Goal: Information Seeking & Learning: Learn about a topic

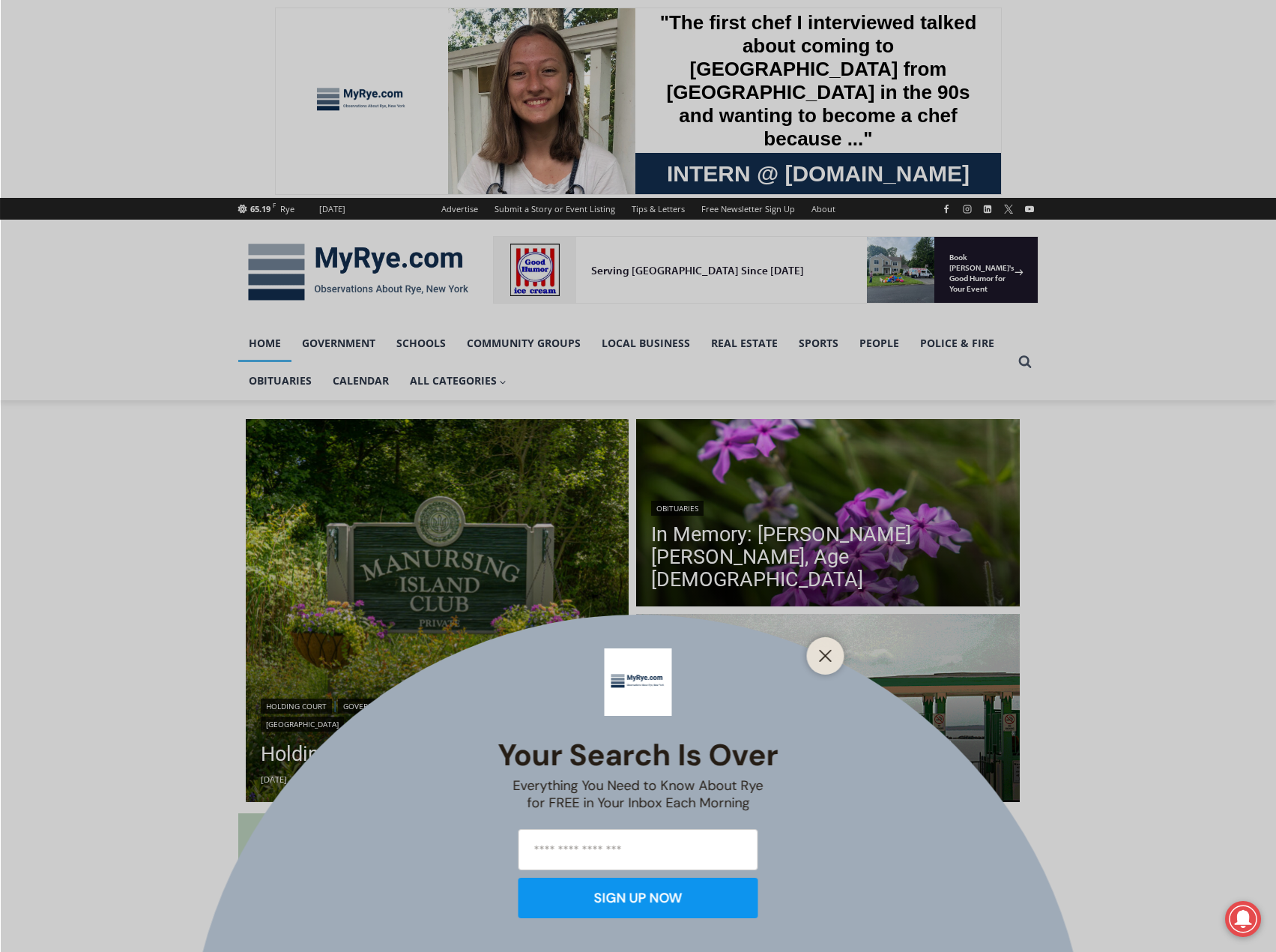
click at [418, 755] on div "Your Search is Over Everything You Need to Know About Rye for FREE in Your Inbo…" at bounding box center [638, 476] width 1276 height 952
click at [815, 653] on button "Close" at bounding box center [826, 656] width 21 height 21
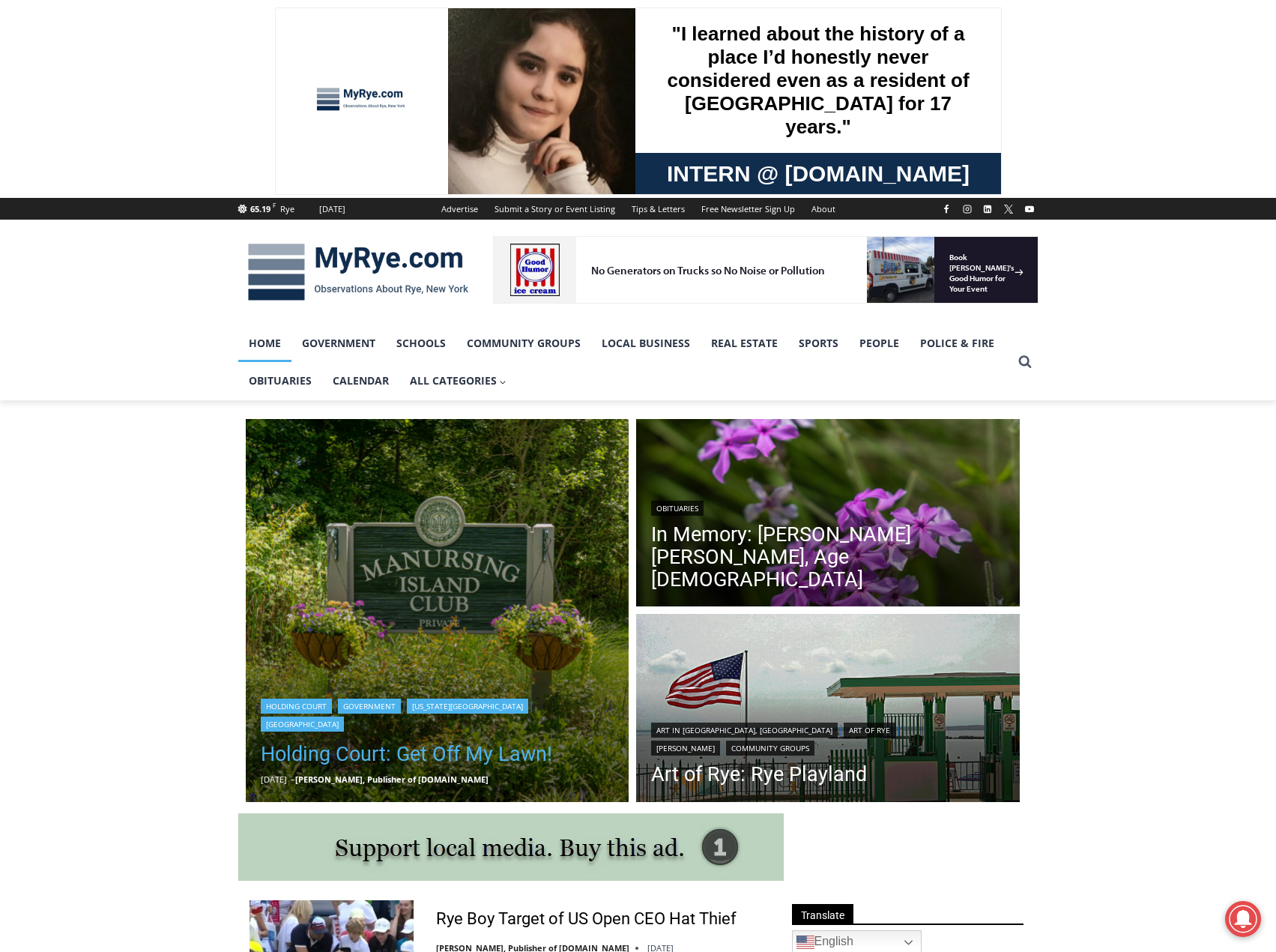
click at [414, 762] on link "Holding Court: Get Off My Lawn!" at bounding box center [437, 754] width 354 height 30
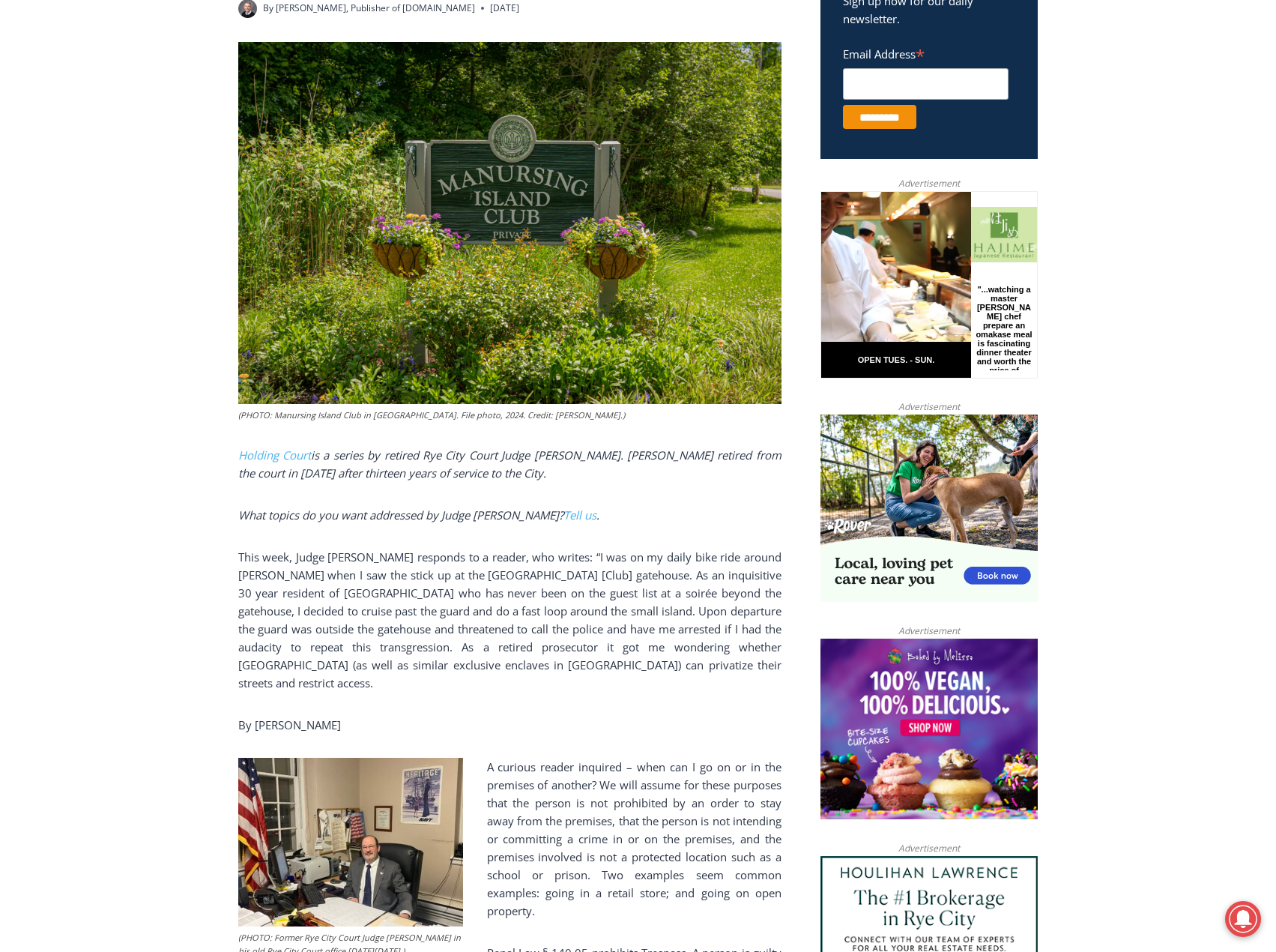
scroll to position [600, 0]
